Goal: Information Seeking & Learning: Learn about a topic

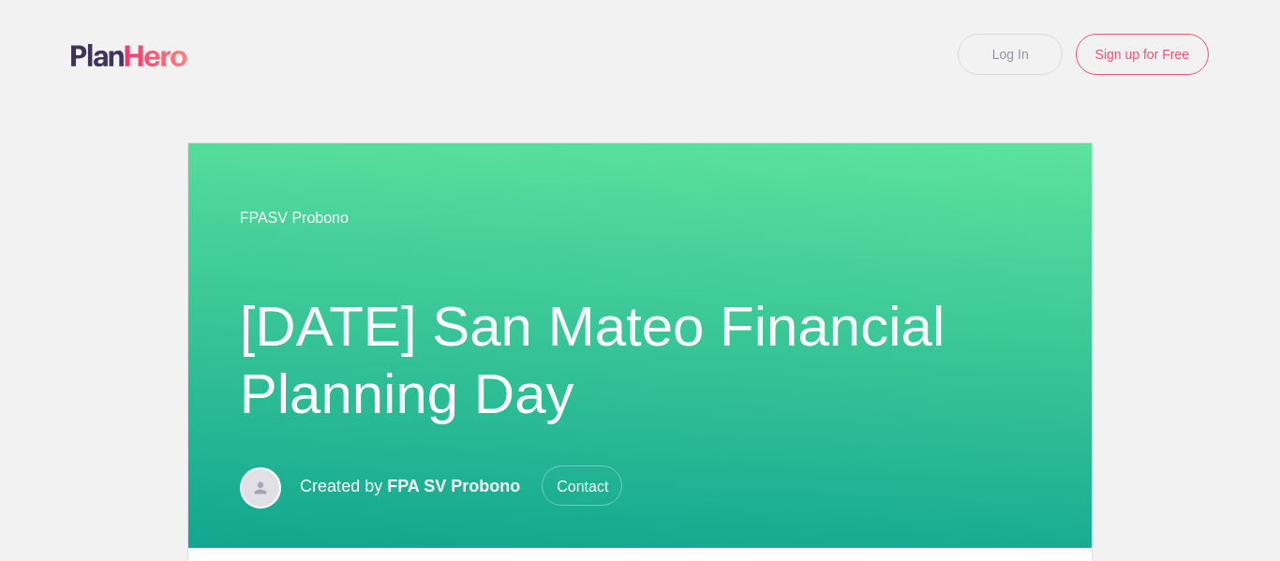
click at [681, 103] on div at bounding box center [640, 92] width 1138 height 34
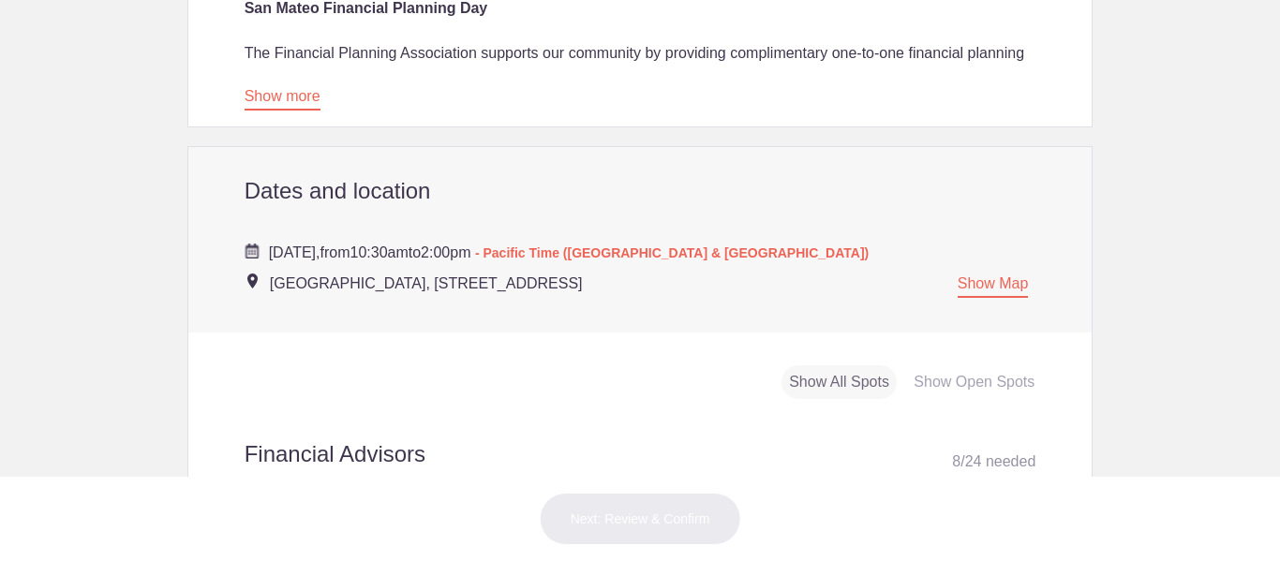
scroll to position [637, 0]
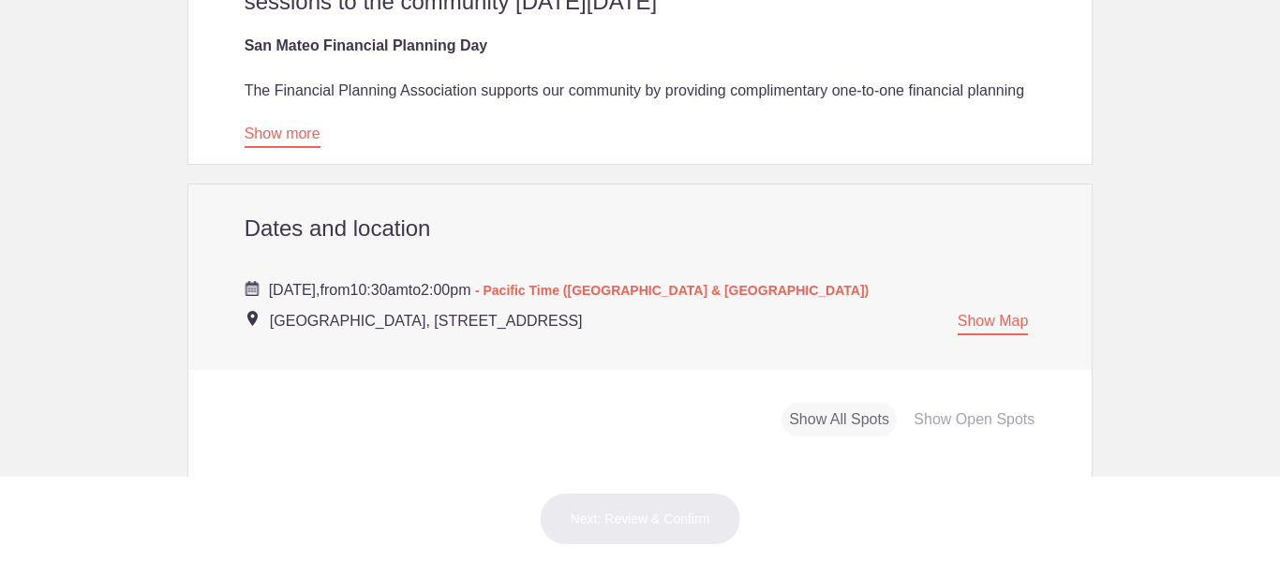
click at [287, 126] on div "Show more" at bounding box center [286, 134] width 83 height 59
click at [284, 132] on link "Show more" at bounding box center [283, 137] width 76 height 22
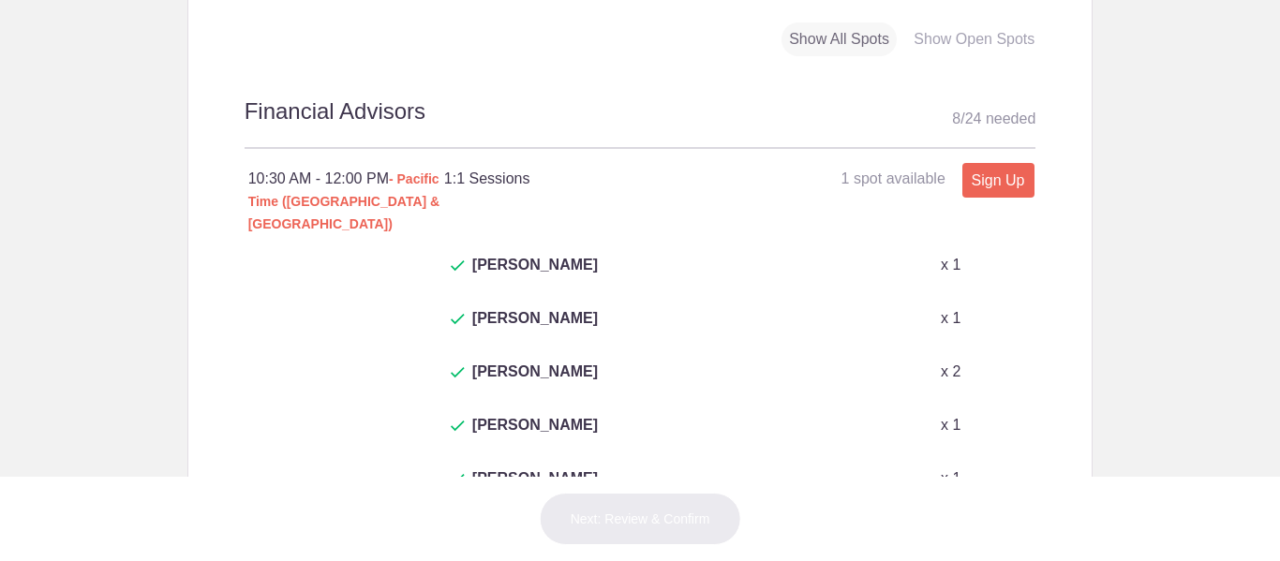
scroll to position [1462, 0]
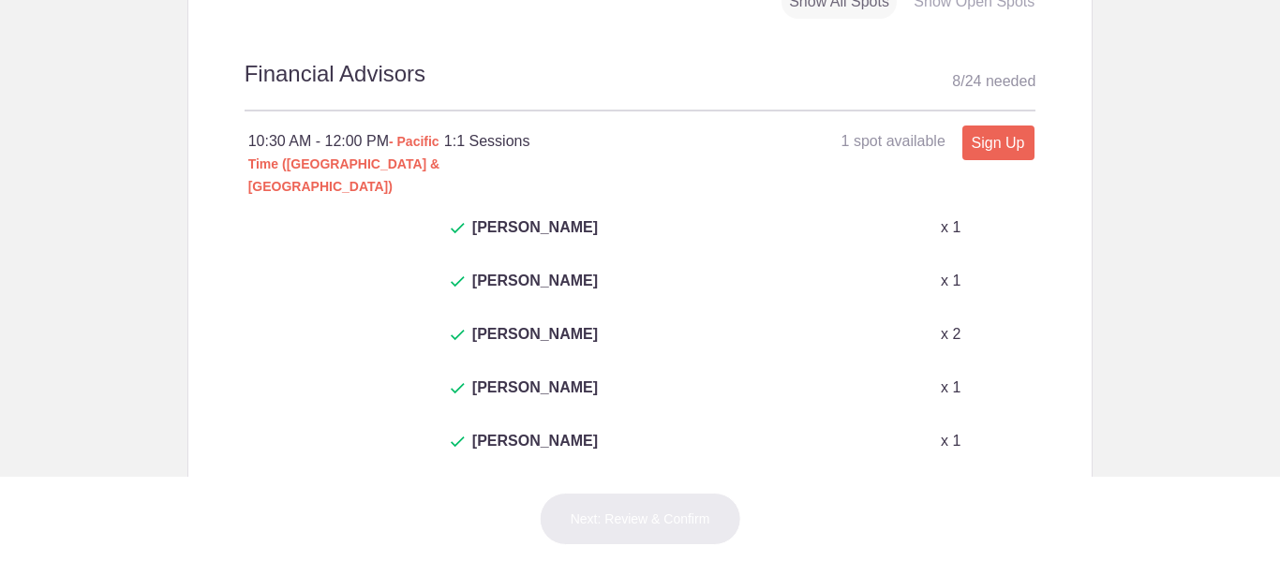
click at [475, 510] on button "+ Show more" at bounding box center [486, 539] width 89 height 59
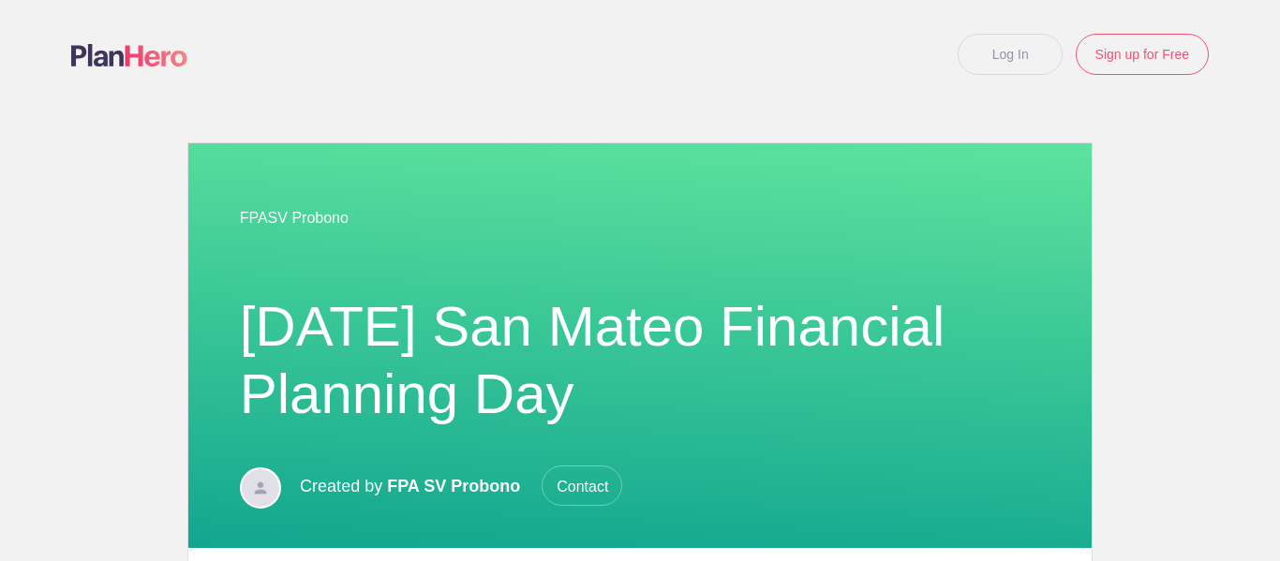
click at [1174, 344] on body "Log In Sign up for Free Loading page Loading page FPASV Probono October 2025 Sa…" at bounding box center [640, 280] width 1280 height 561
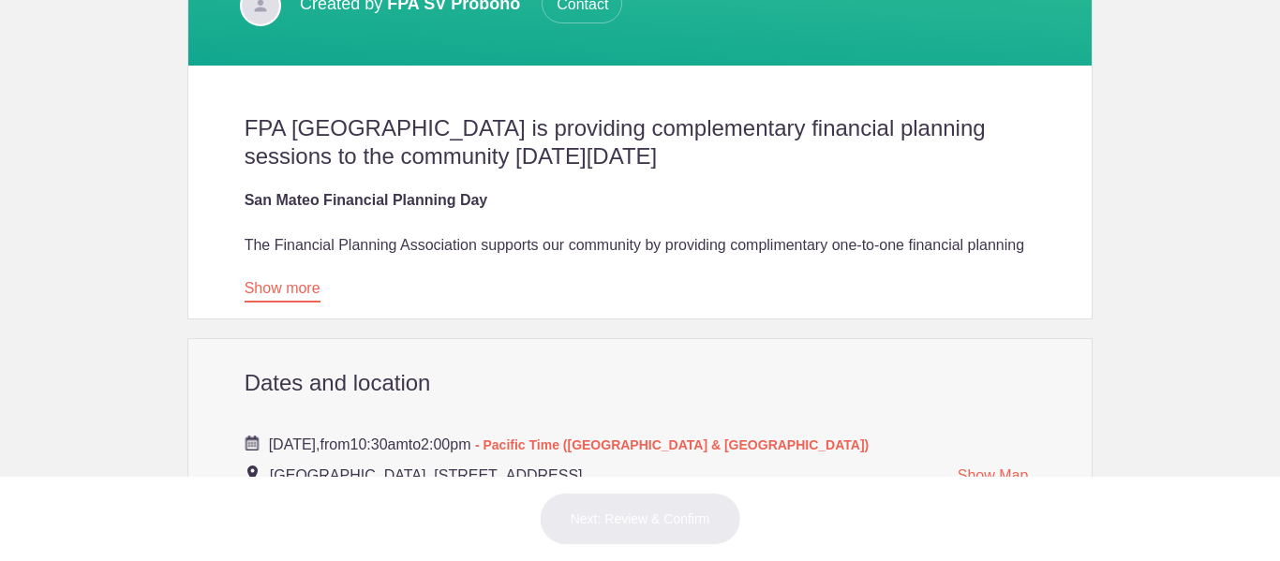
scroll to position [487, 0]
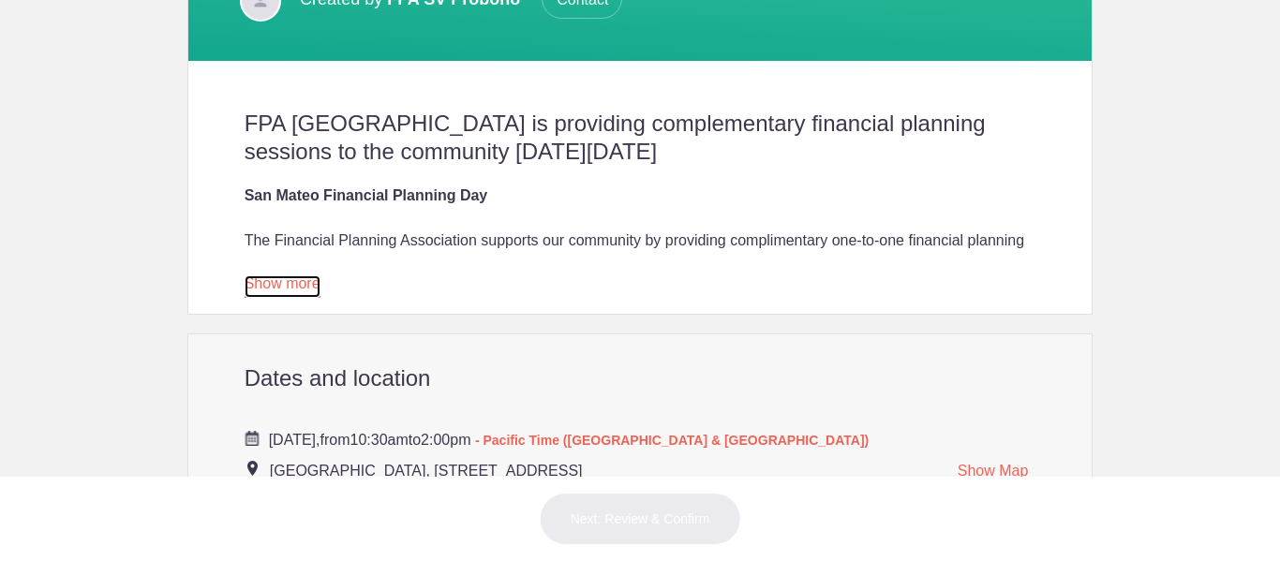
click at [278, 291] on link "Show more" at bounding box center [283, 287] width 76 height 22
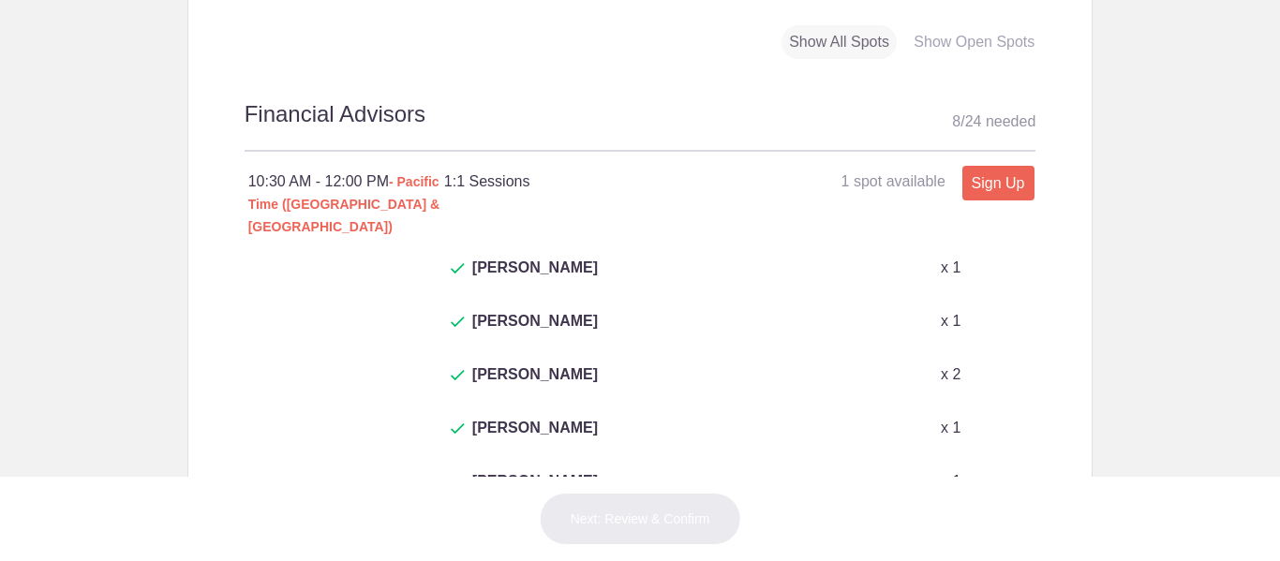
scroll to position [1425, 0]
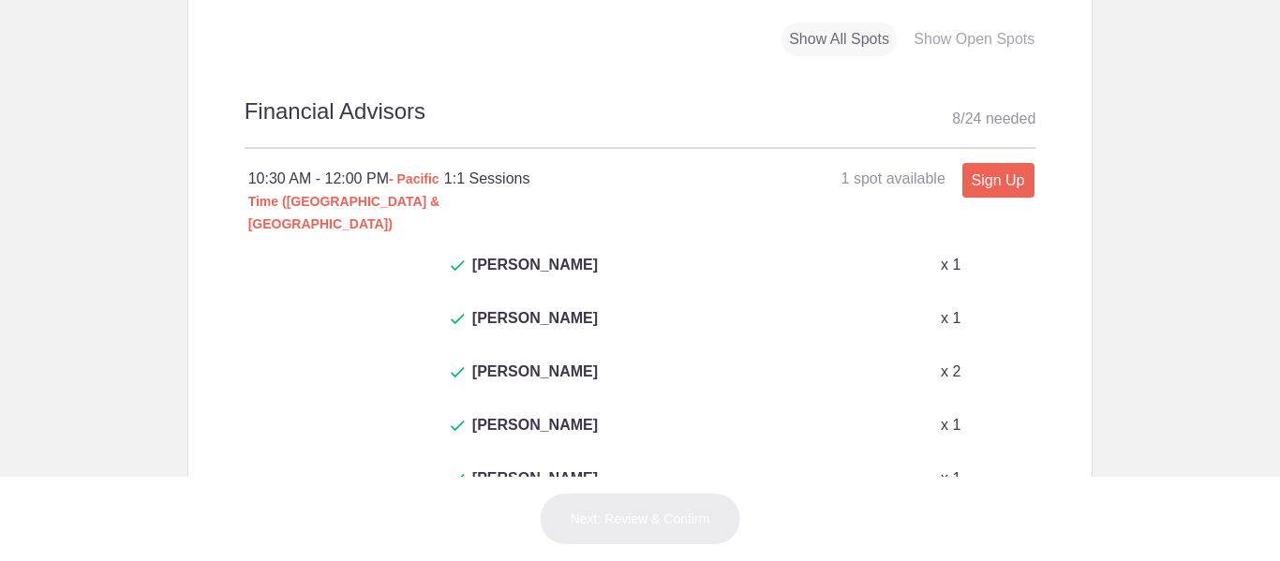
click at [944, 32] on div "Show Open Spots" at bounding box center [974, 39] width 136 height 35
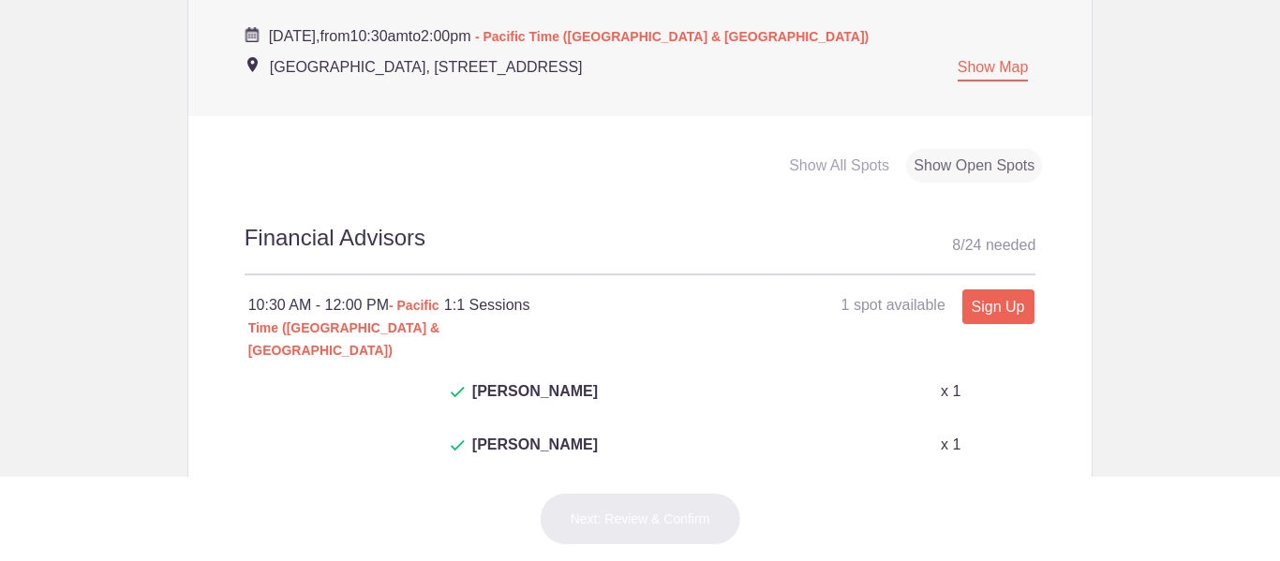
scroll to position [1350, 0]
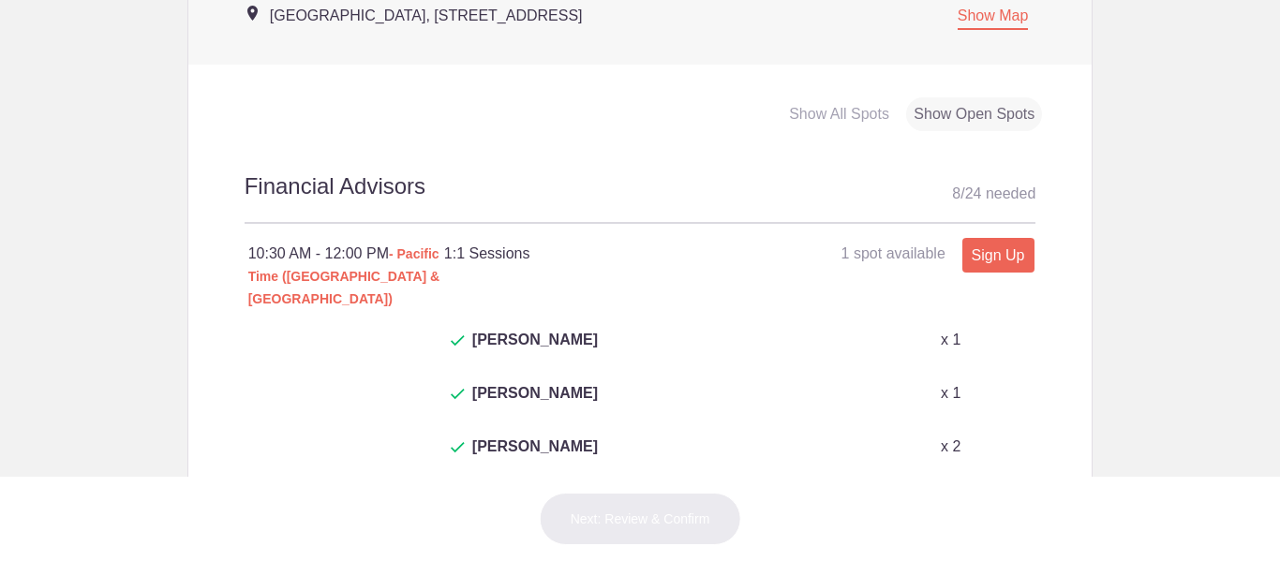
click at [802, 108] on div "Show All Spots" at bounding box center [839, 114] width 115 height 35
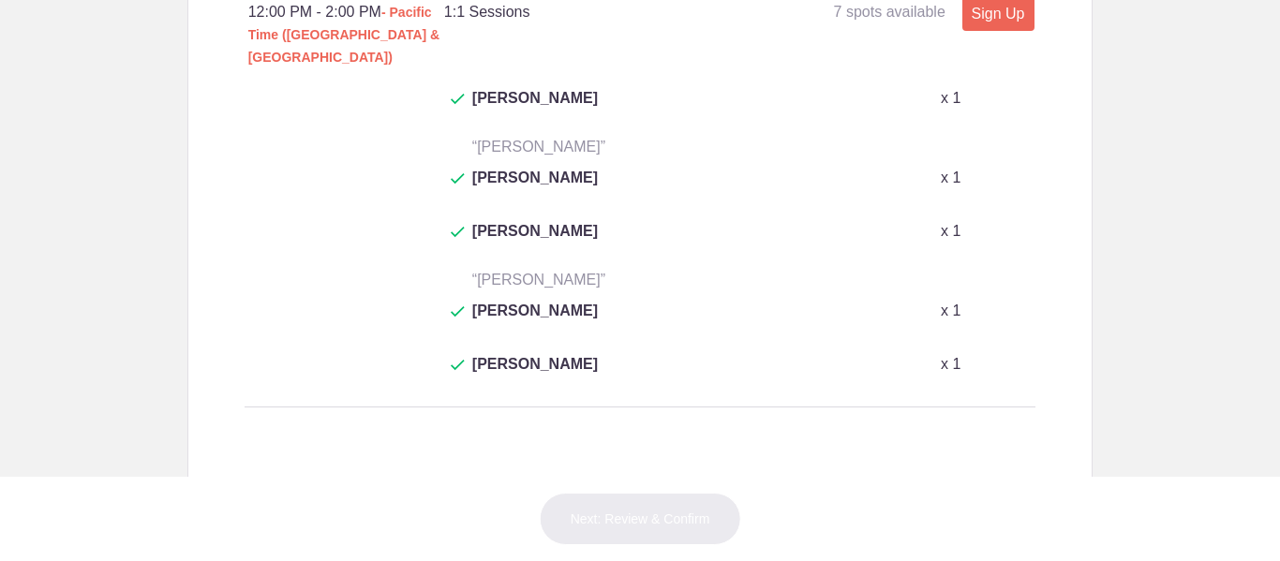
scroll to position [2287, 0]
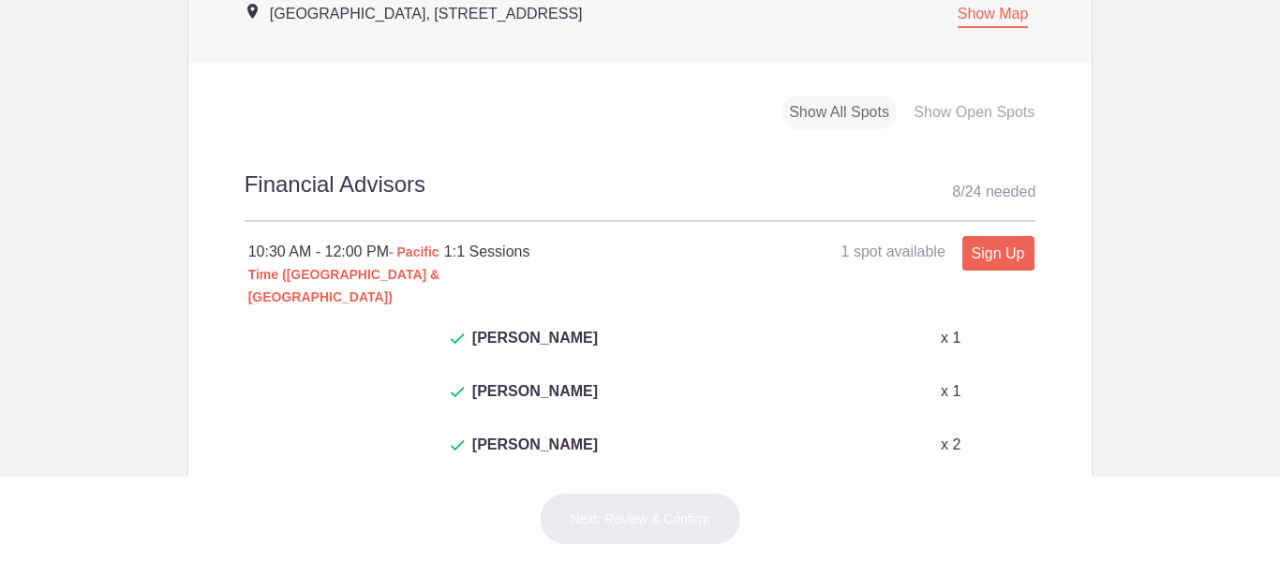
scroll to position [454, 0]
